Goal: Task Accomplishment & Management: Manage account settings

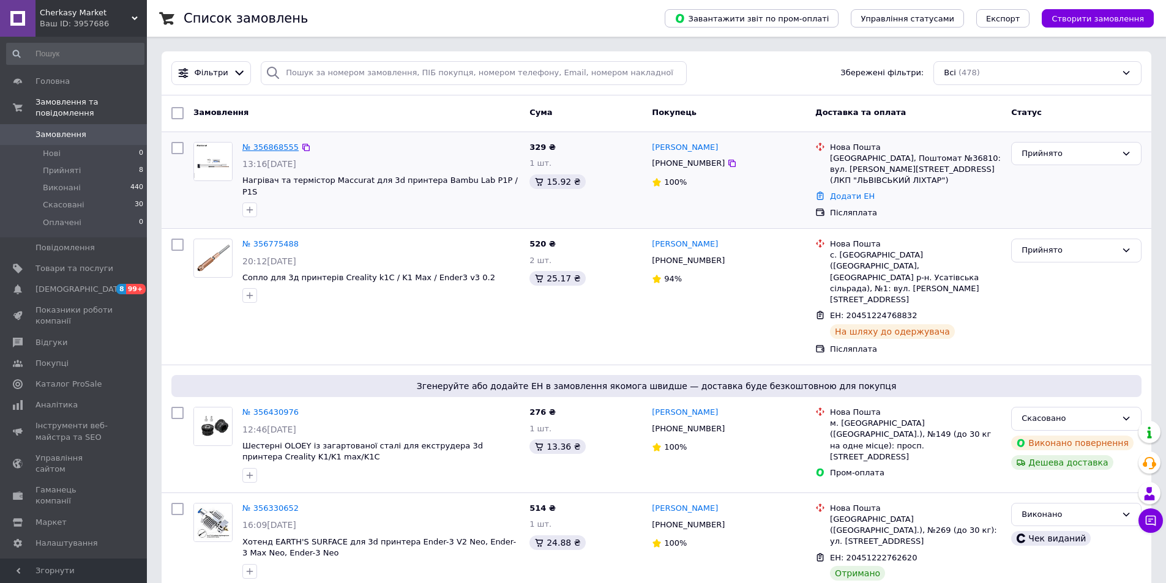
click at [276, 148] on link "№ 356868555" at bounding box center [270, 147] width 56 height 9
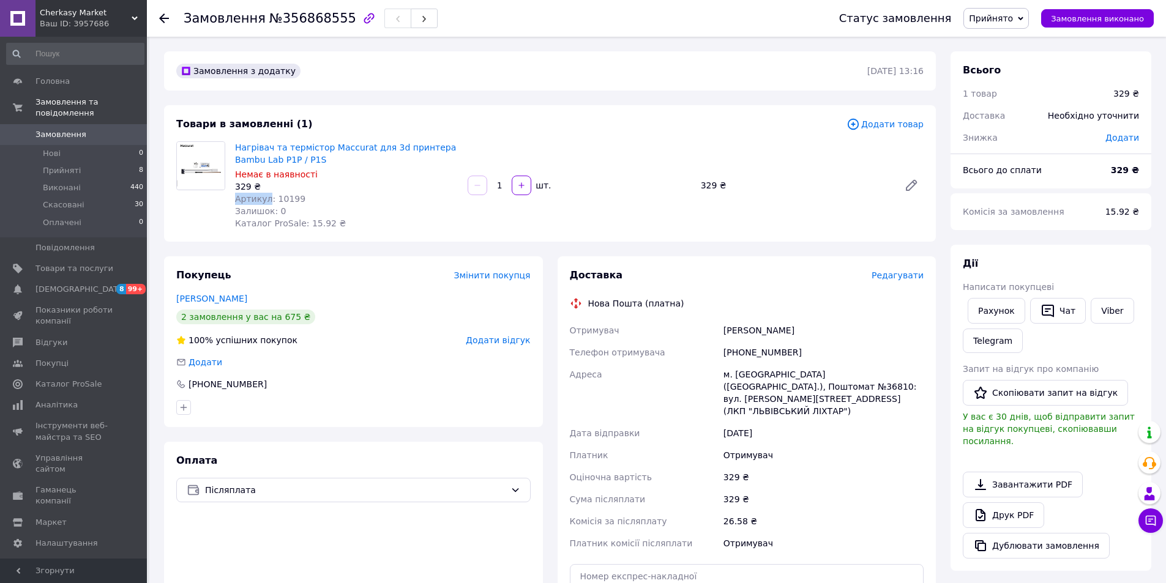
drag, startPoint x: 297, startPoint y: 191, endPoint x: 267, endPoint y: 193, distance: 29.5
click at [267, 193] on div "Нагрівач та термістор Maccurat для 3d принтера Bambu Lab P1P / P1S Немає в наяв…" at bounding box center [346, 185] width 233 height 93
click at [299, 194] on div "Артикул: 10199" at bounding box center [346, 199] width 223 height 12
drag, startPoint x: 294, startPoint y: 198, endPoint x: 271, endPoint y: 200, distance: 23.9
click at [271, 200] on div "Артикул: 10199" at bounding box center [346, 199] width 223 height 12
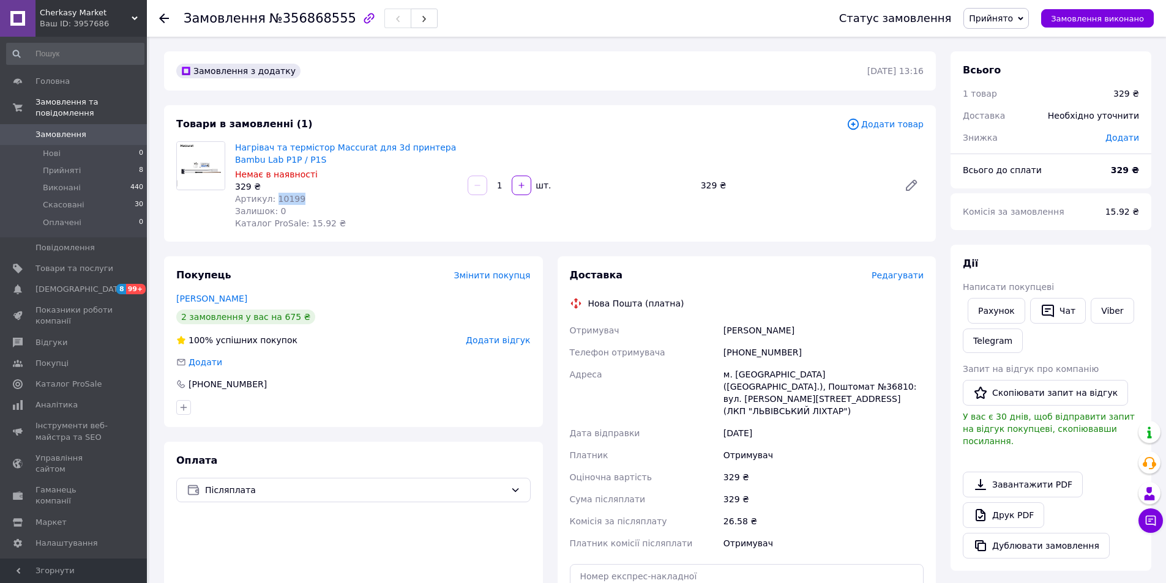
copy span "10199"
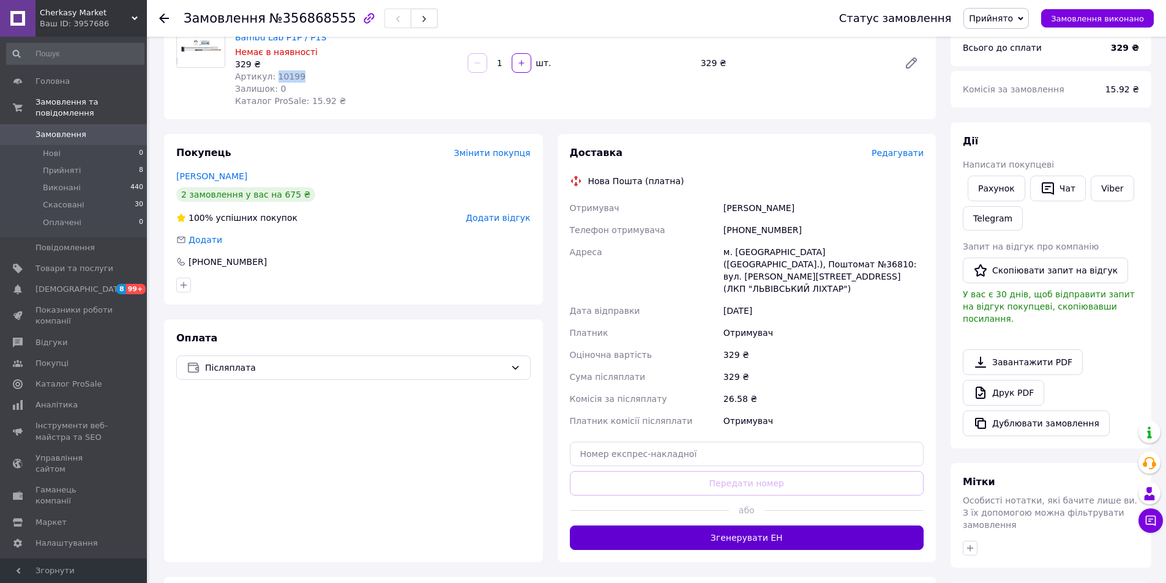
click at [738, 526] on button "Згенерувати ЕН" at bounding box center [747, 538] width 354 height 24
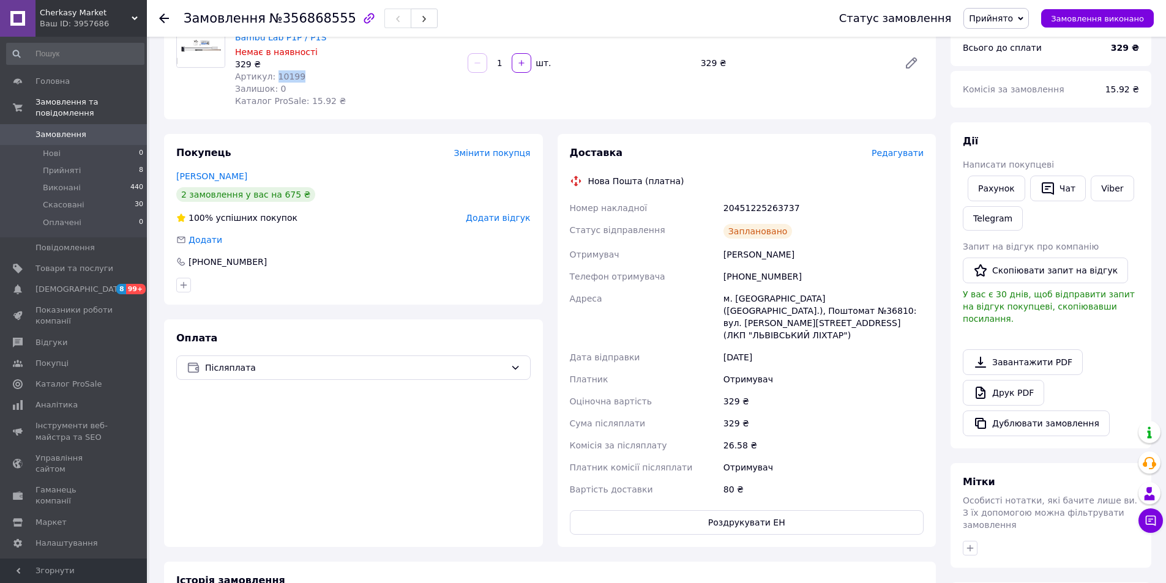
click at [57, 129] on span "Замовлення" at bounding box center [61, 134] width 51 height 11
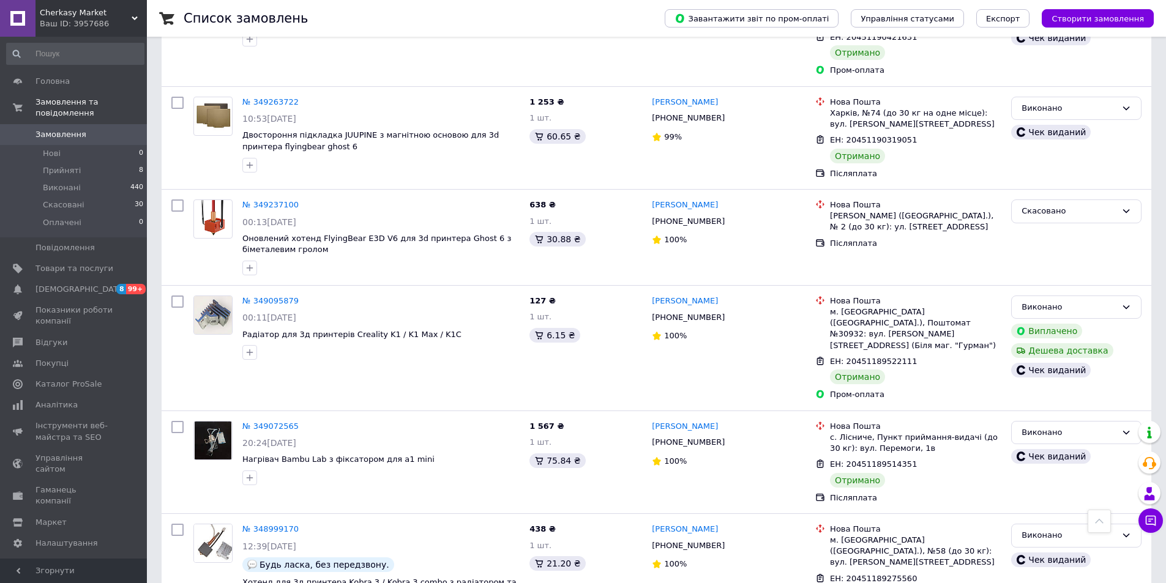
scroll to position [9365, 0]
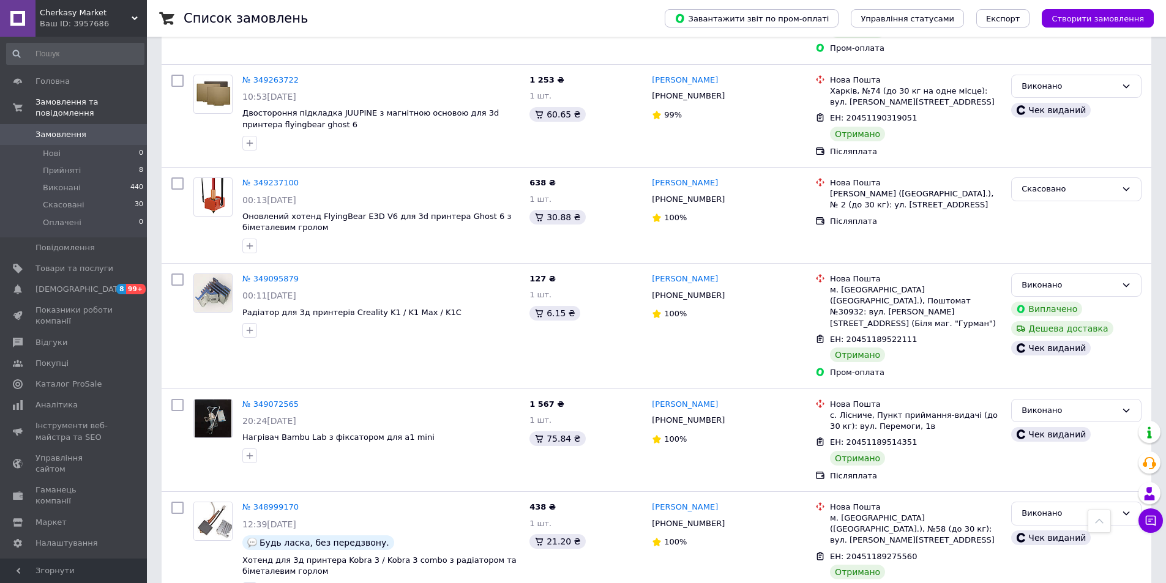
click at [38, 129] on span "Замовлення" at bounding box center [61, 134] width 51 height 11
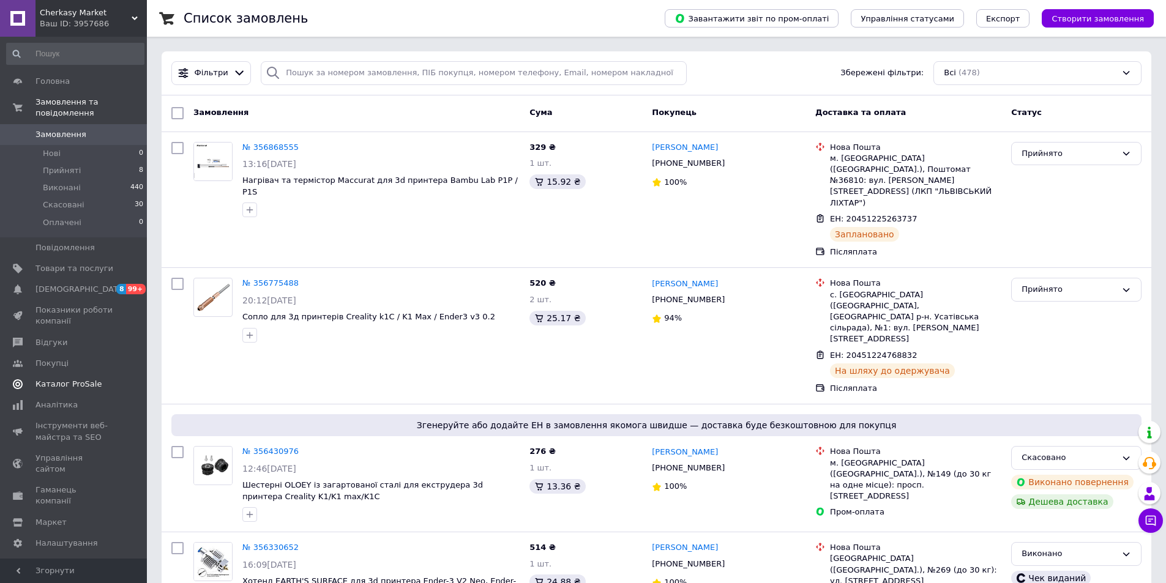
click at [53, 379] on span "Каталог ProSale" at bounding box center [69, 384] width 66 height 11
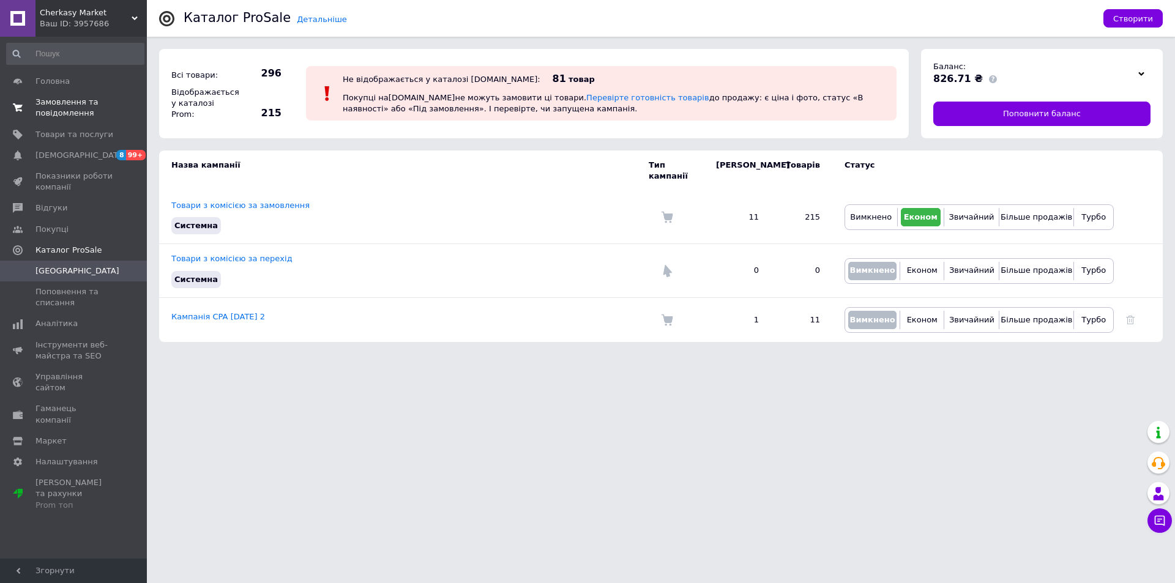
click at [83, 105] on span "Замовлення та повідомлення" at bounding box center [75, 108] width 78 height 22
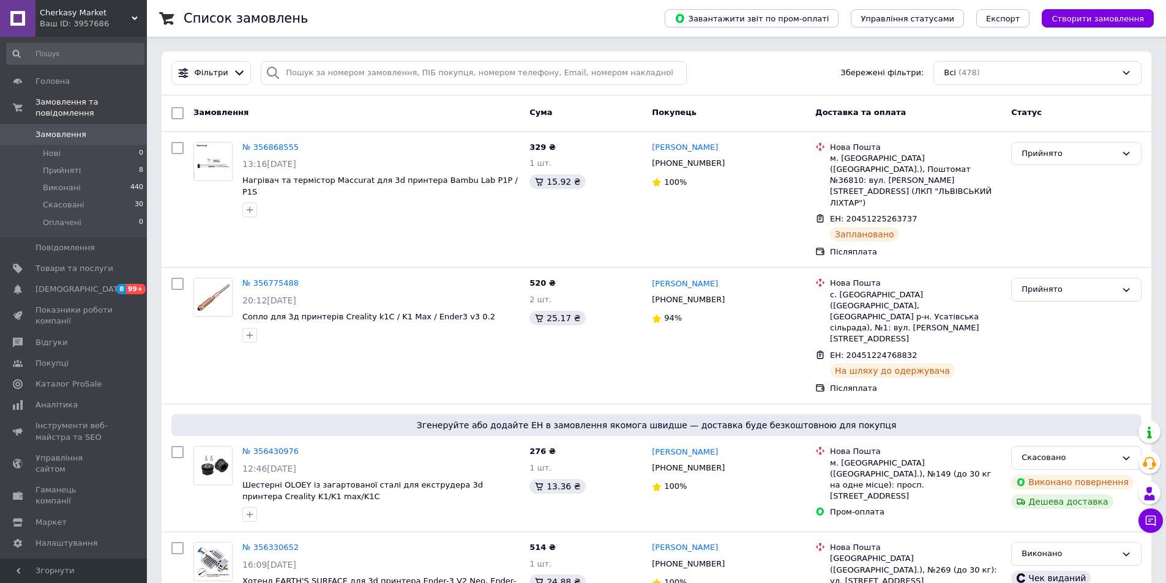
click at [56, 129] on span "Замовлення" at bounding box center [61, 134] width 51 height 11
click at [62, 129] on span "Замовлення" at bounding box center [61, 134] width 51 height 11
click at [56, 263] on span "Товари та послуги" at bounding box center [75, 268] width 78 height 11
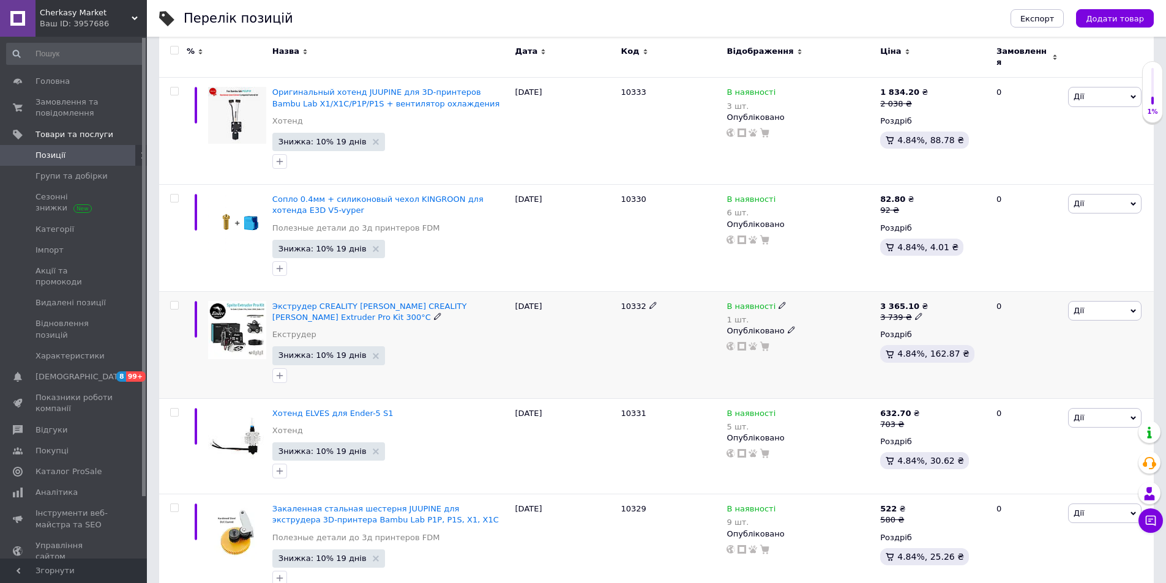
scroll to position [122, 0]
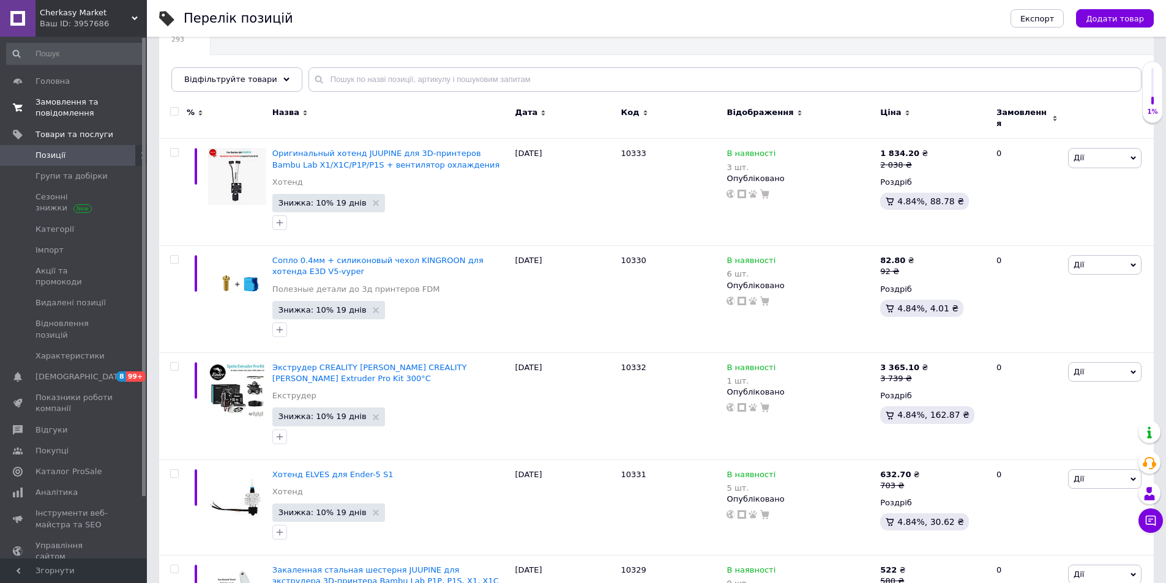
click at [49, 96] on link "Замовлення та повідомлення 0 0" at bounding box center [75, 108] width 151 height 32
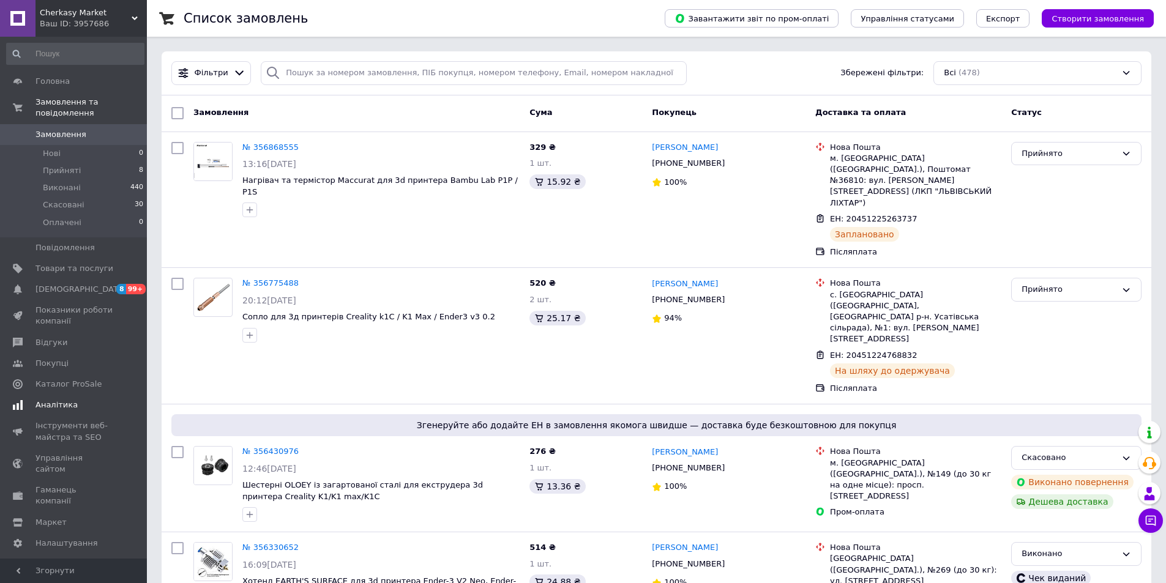
click at [69, 400] on span "Аналітика" at bounding box center [57, 405] width 42 height 11
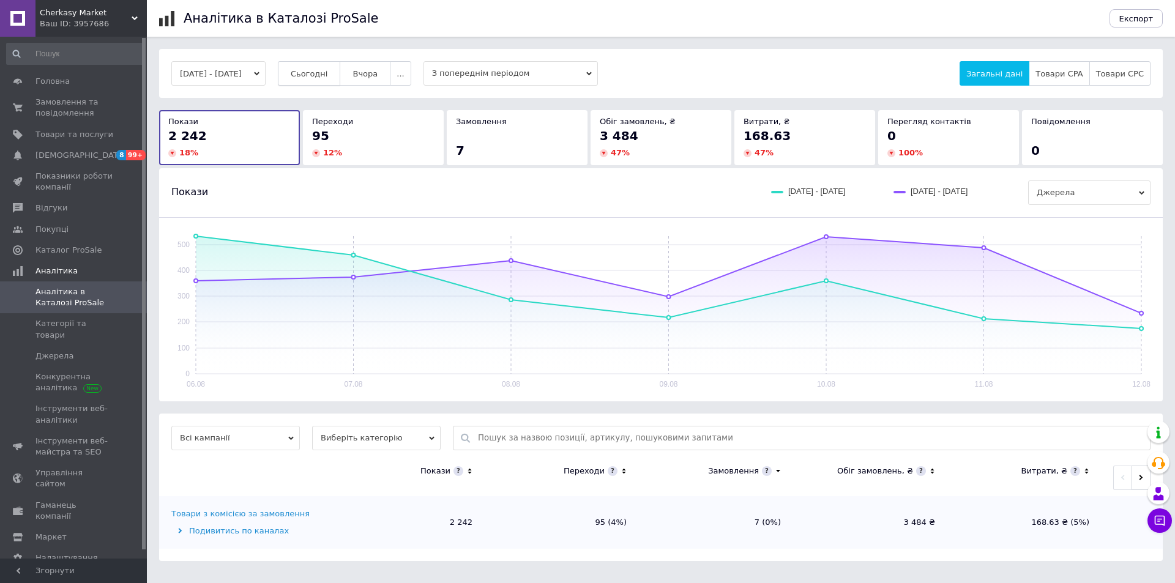
click at [327, 69] on span "Сьогодні" at bounding box center [309, 73] width 37 height 9
